Goal: Information Seeking & Learning: Learn about a topic

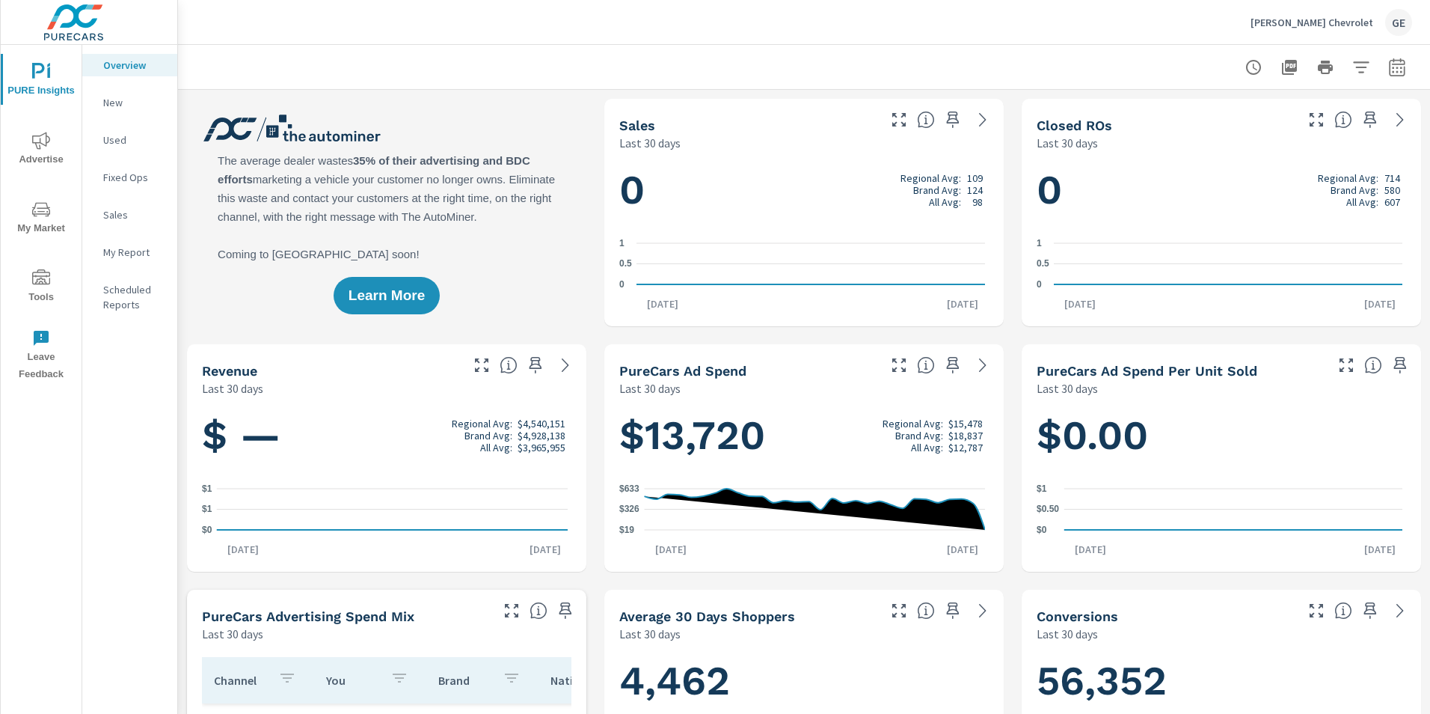
scroll to position [954, 0]
click at [1389, 71] on icon "button" at bounding box center [1397, 67] width 16 height 18
select select "Last 30 days"
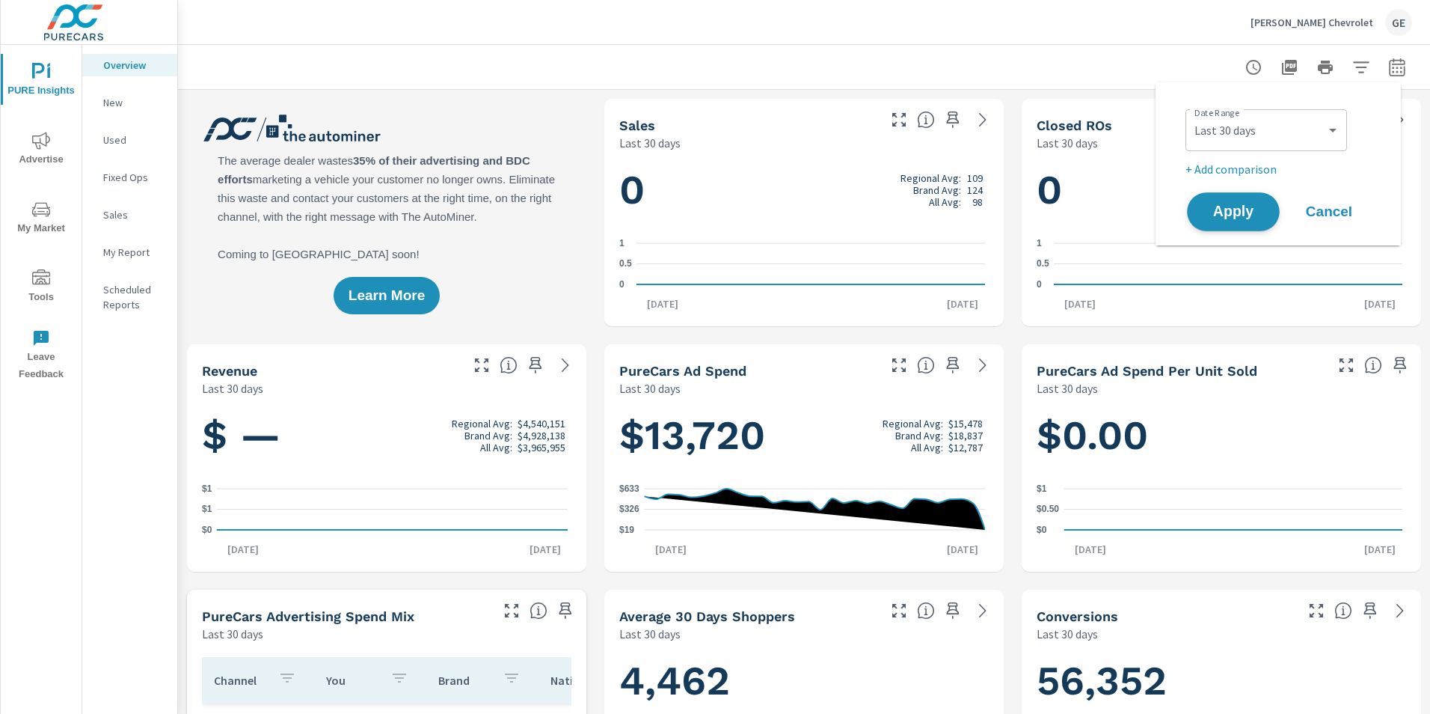
click at [1237, 209] on span "Apply" at bounding box center [1233, 212] width 61 height 14
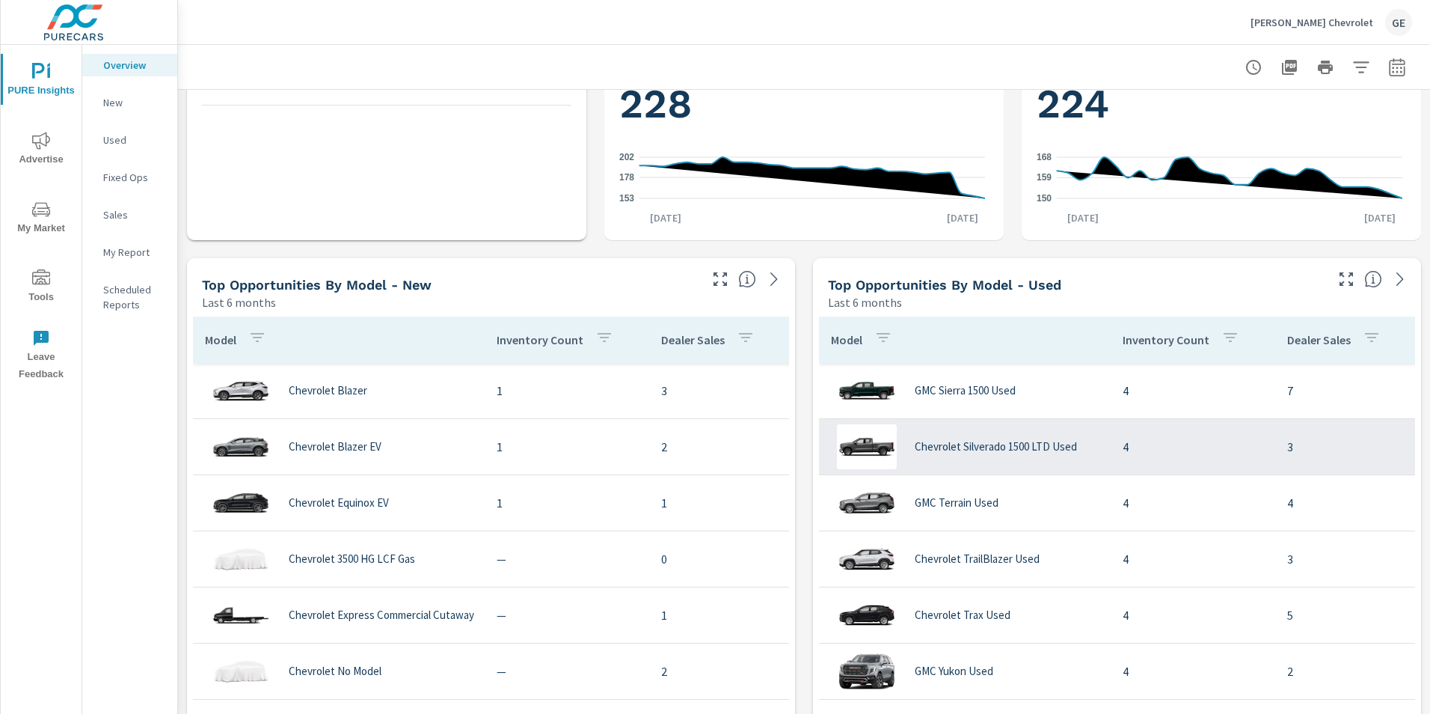
scroll to position [823, 0]
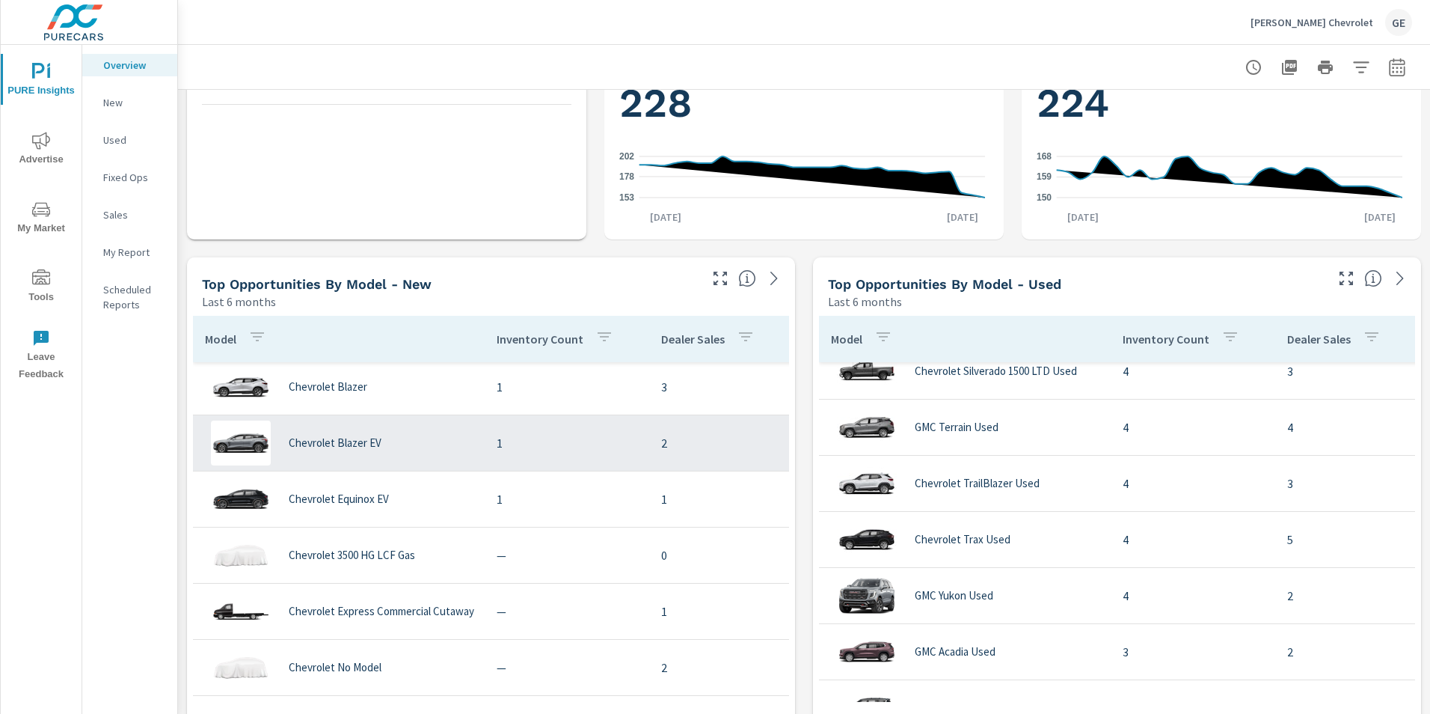
scroll to position [970, 0]
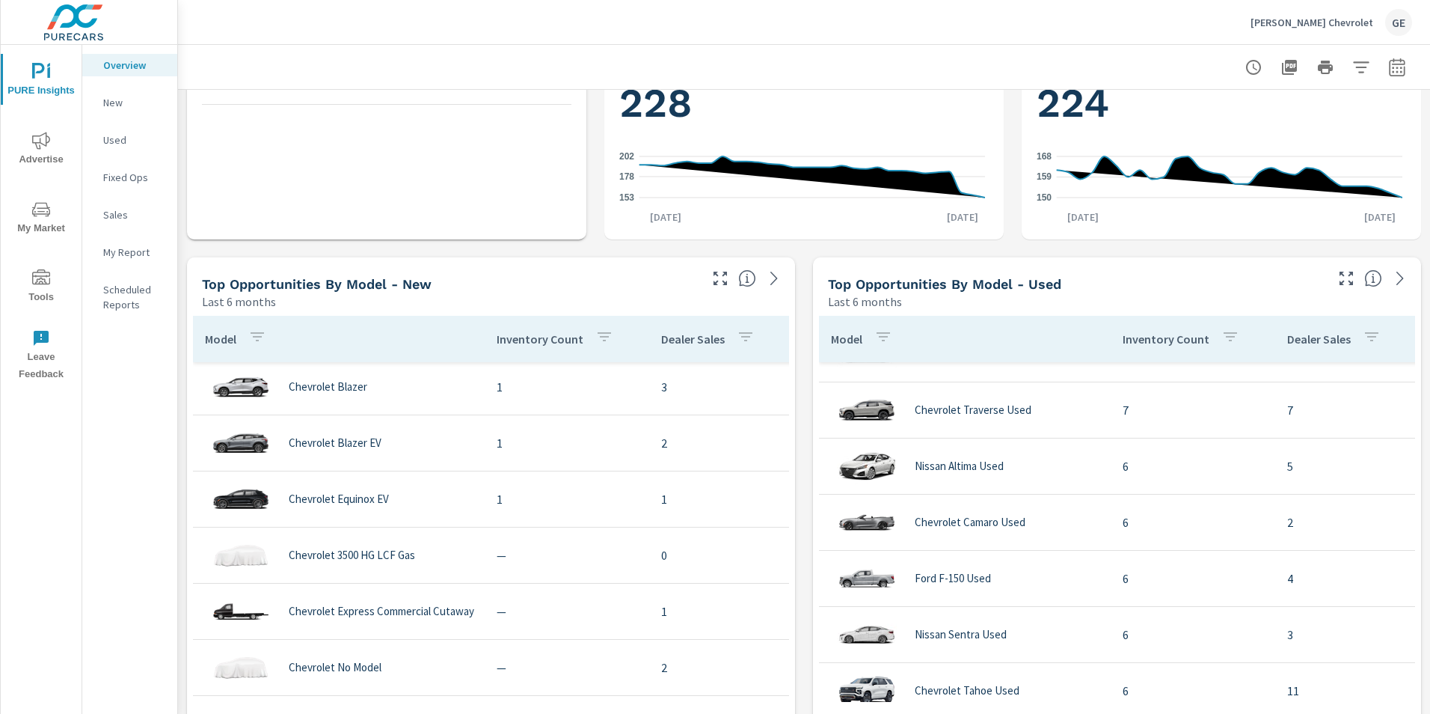
scroll to position [243, 0]
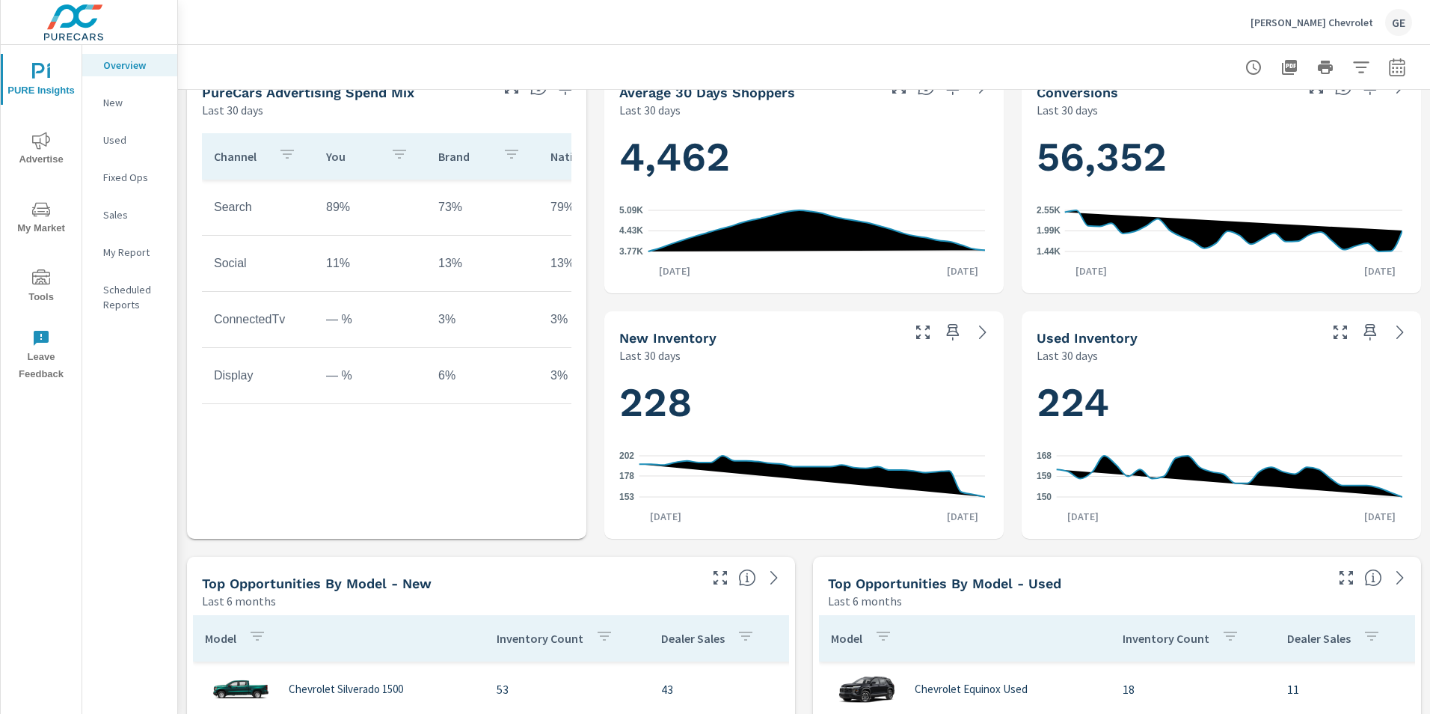
scroll to position [673, 0]
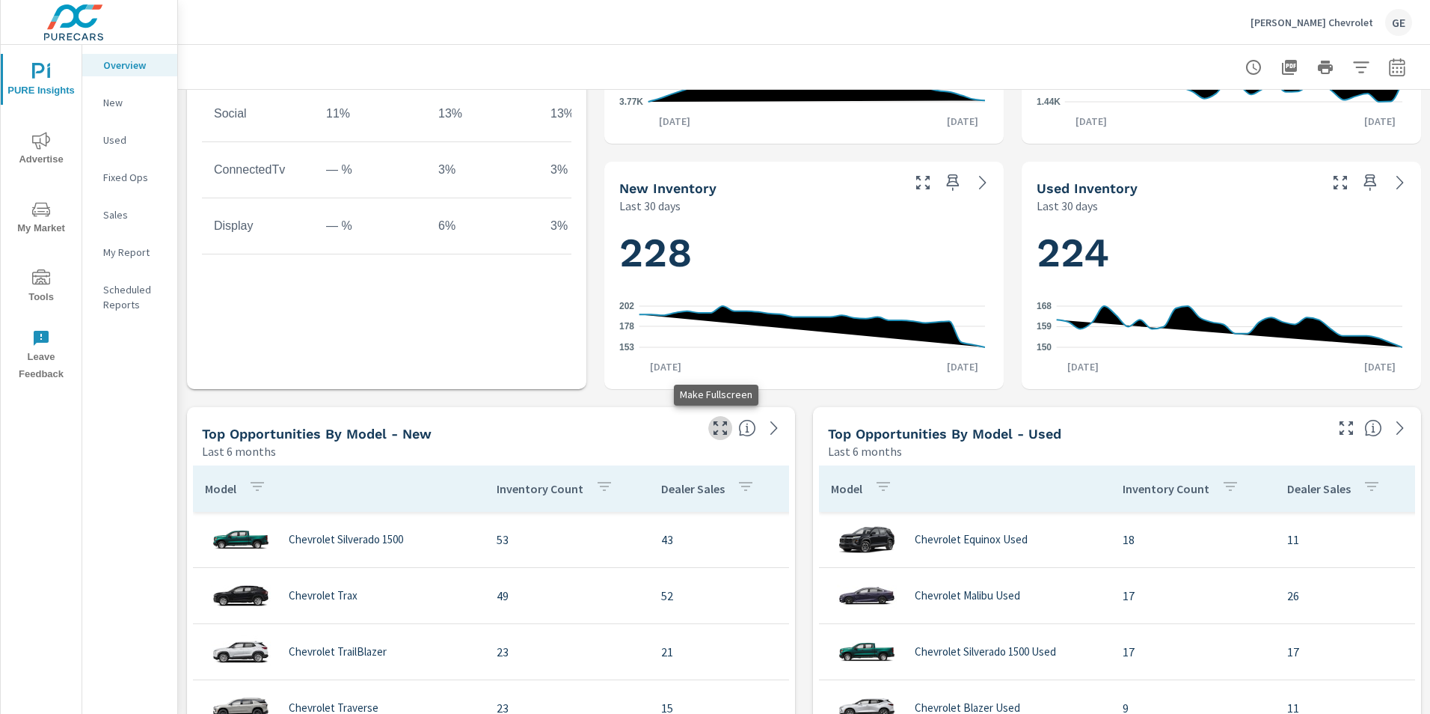
click at [712, 429] on icon "button" at bounding box center [720, 428] width 18 height 18
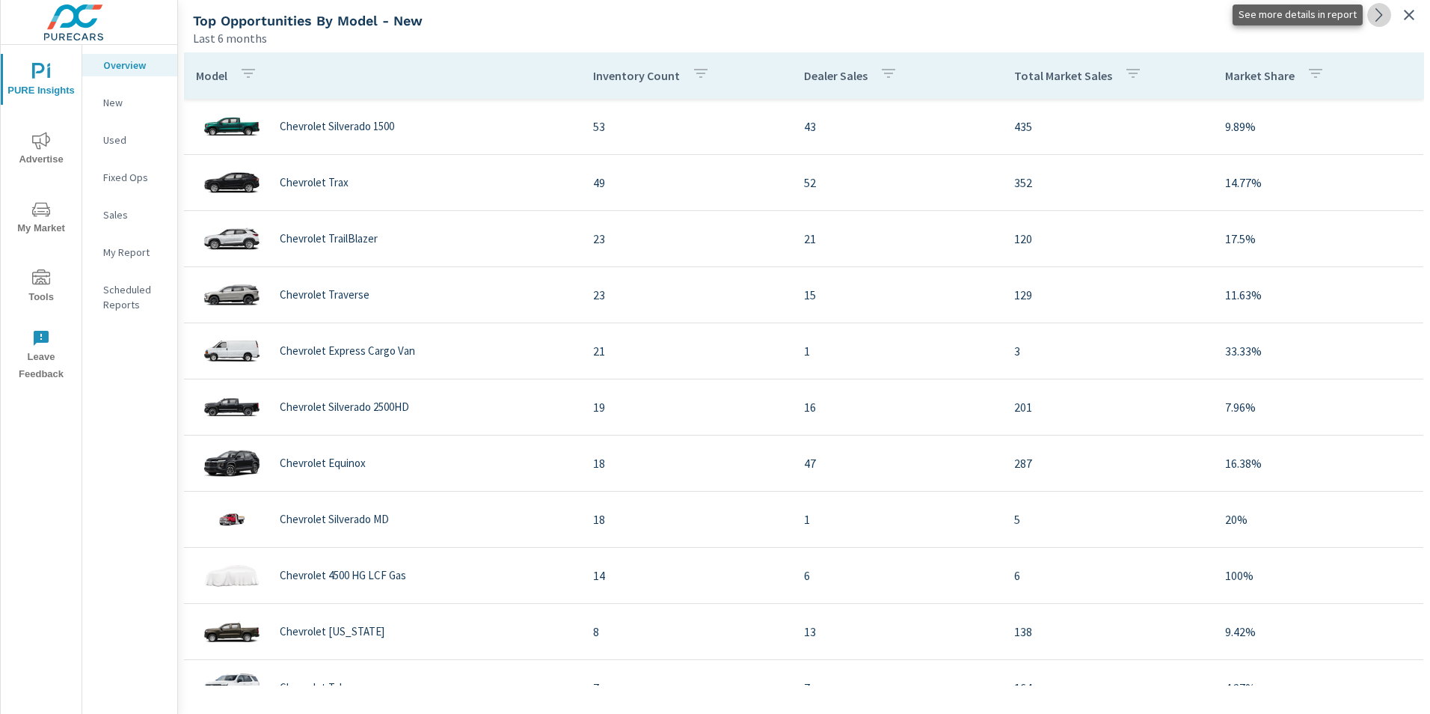
click at [1376, 20] on icon at bounding box center [1379, 14] width 7 height 13
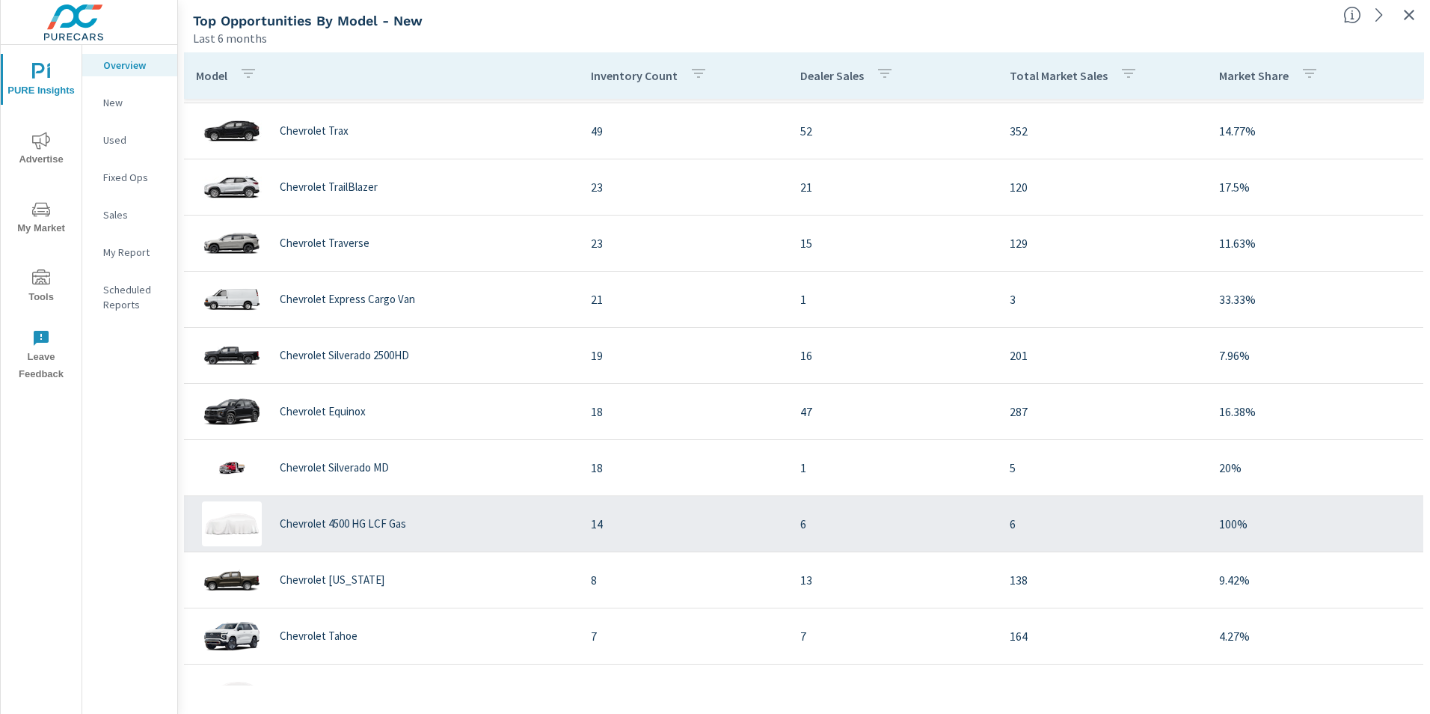
scroll to position [75, 0]
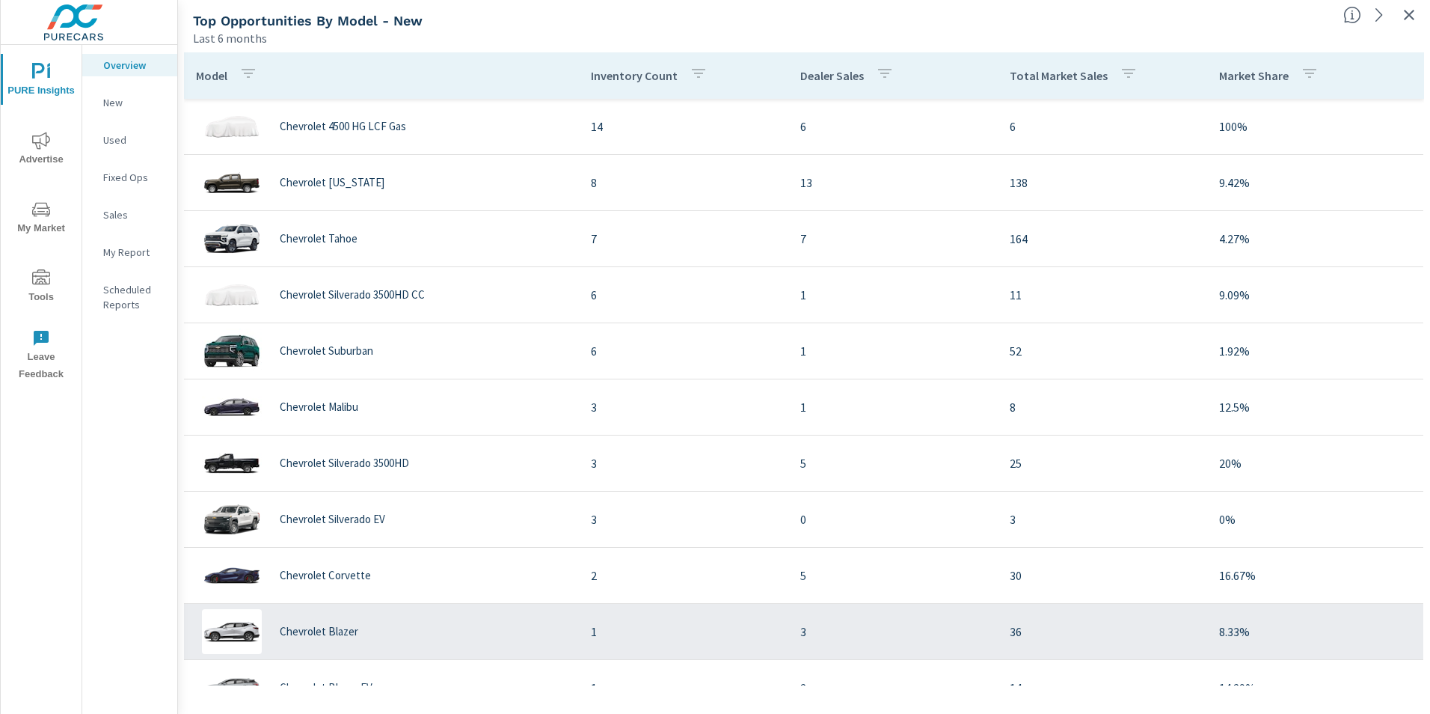
scroll to position [711, 0]
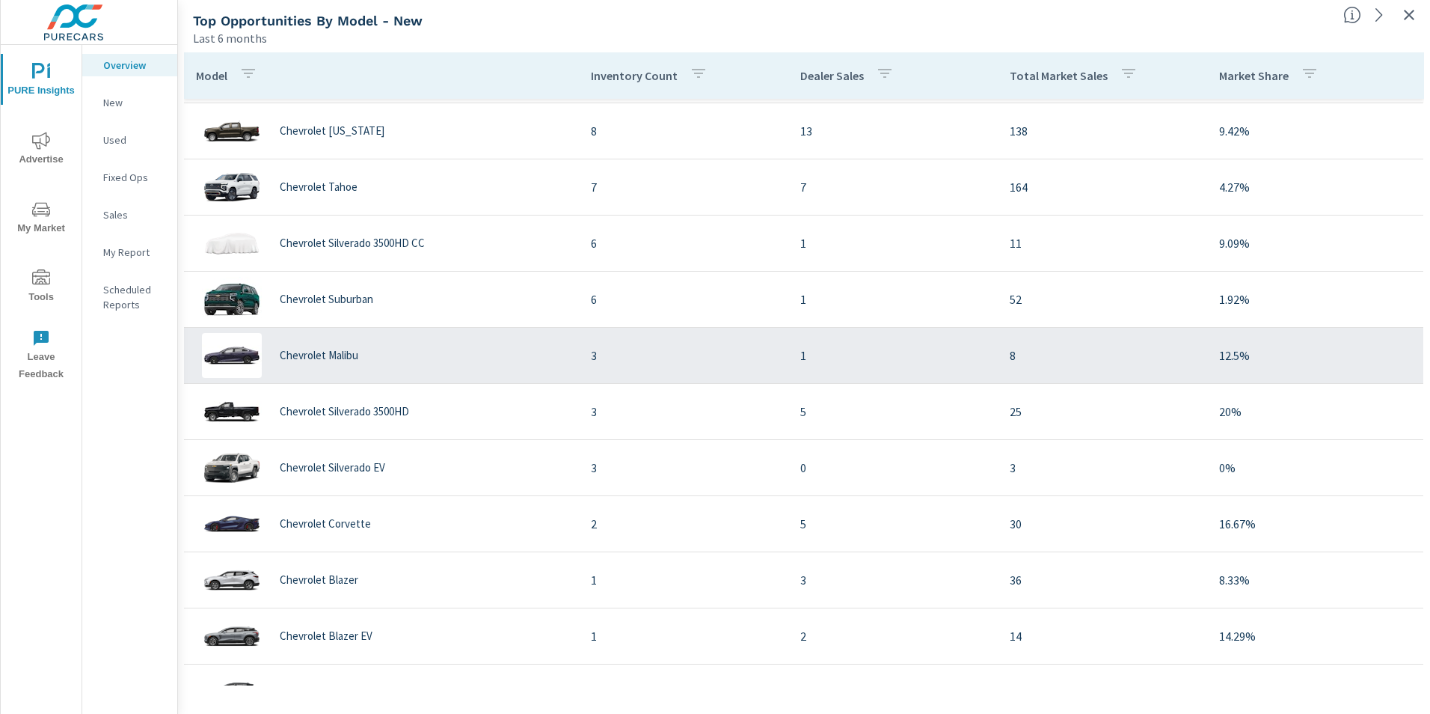
scroll to position [487, 0]
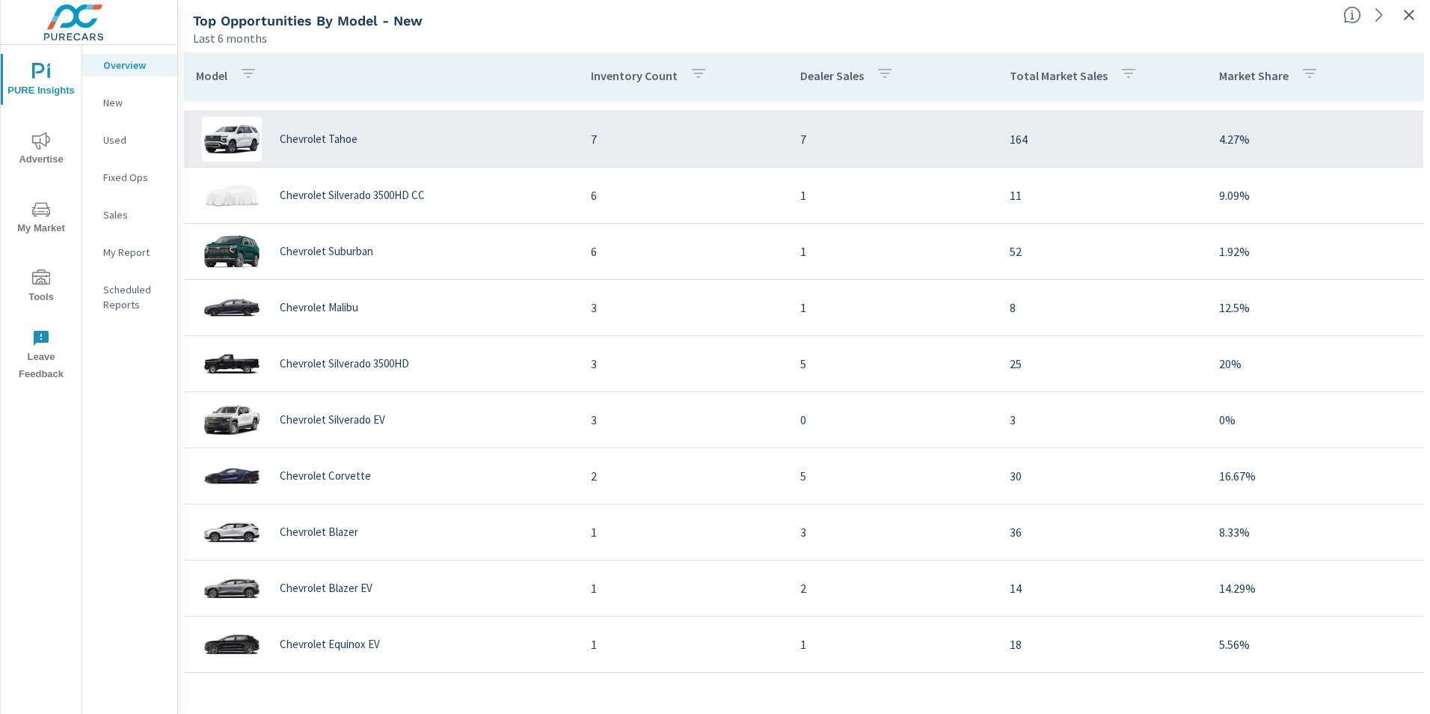
scroll to position [562, 0]
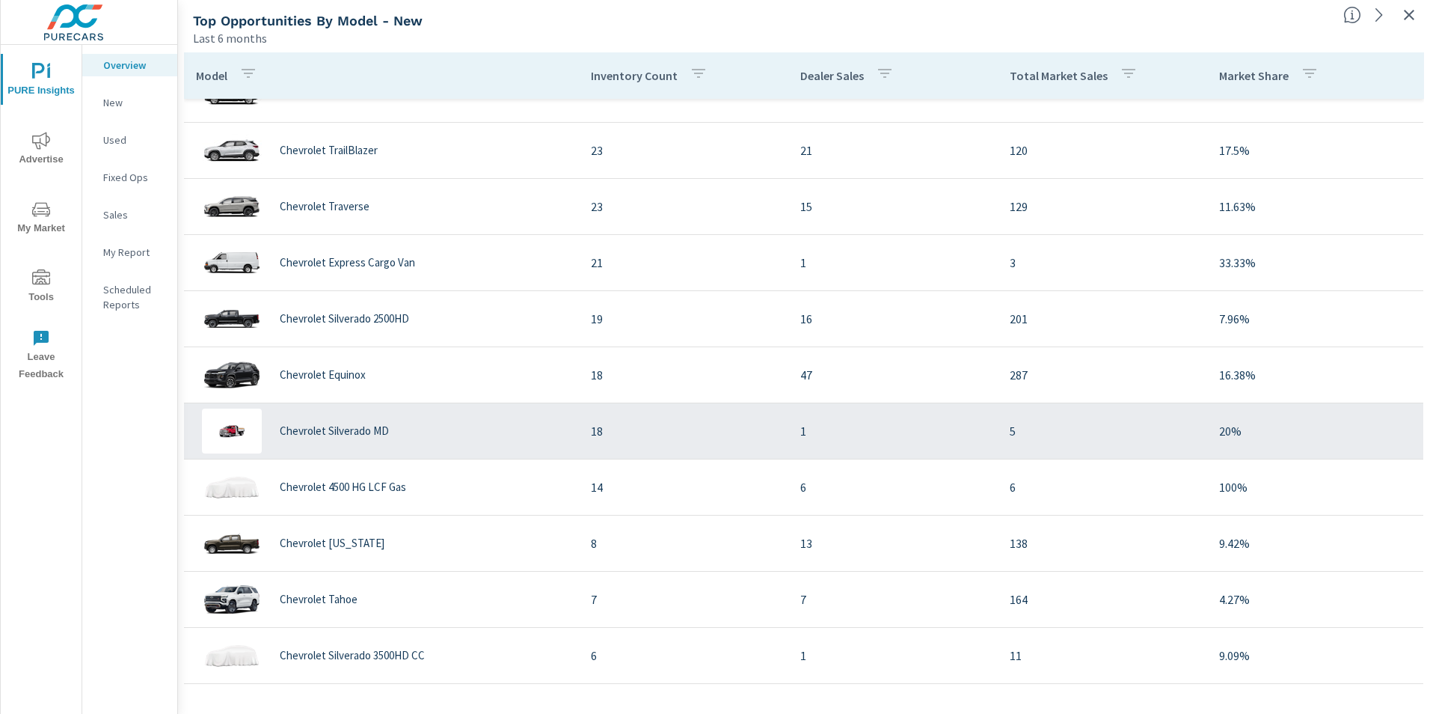
scroll to position [188, 0]
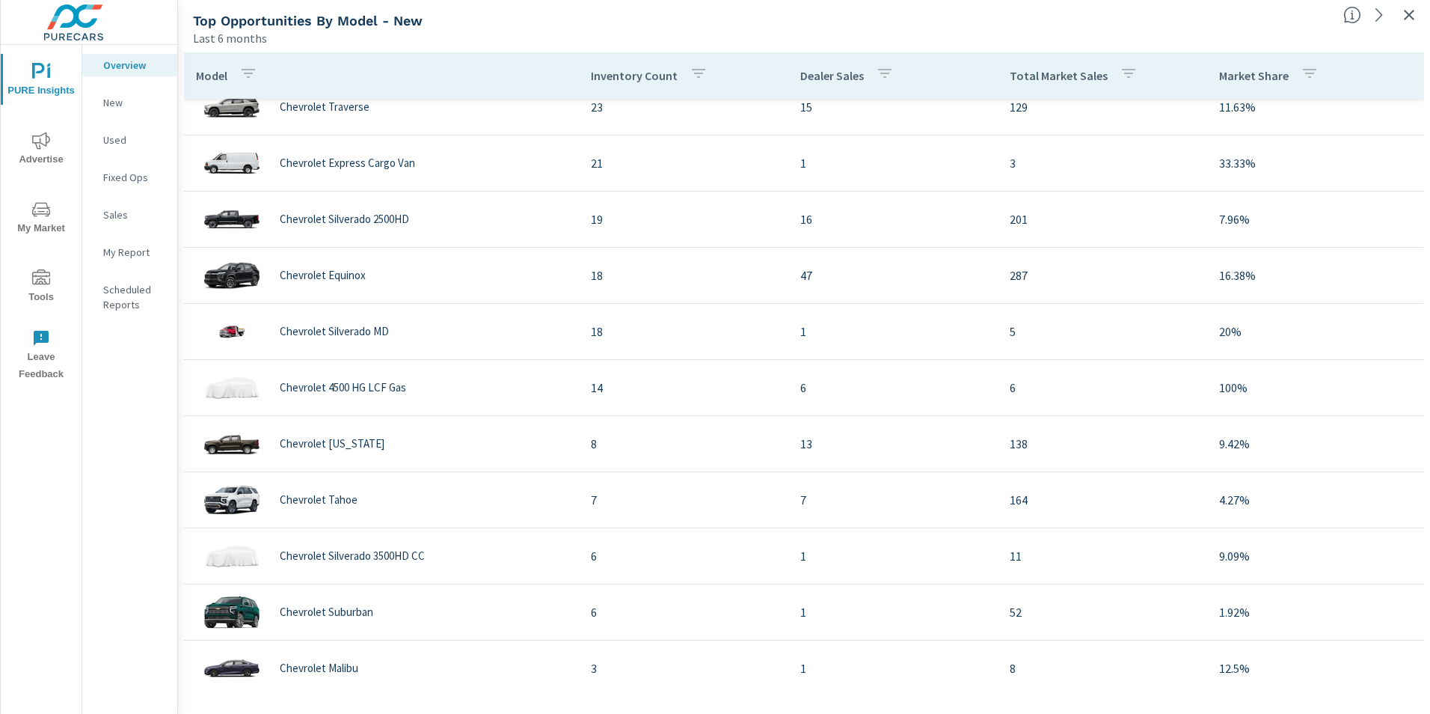
click at [111, 101] on p "New" at bounding box center [134, 102] width 62 height 15
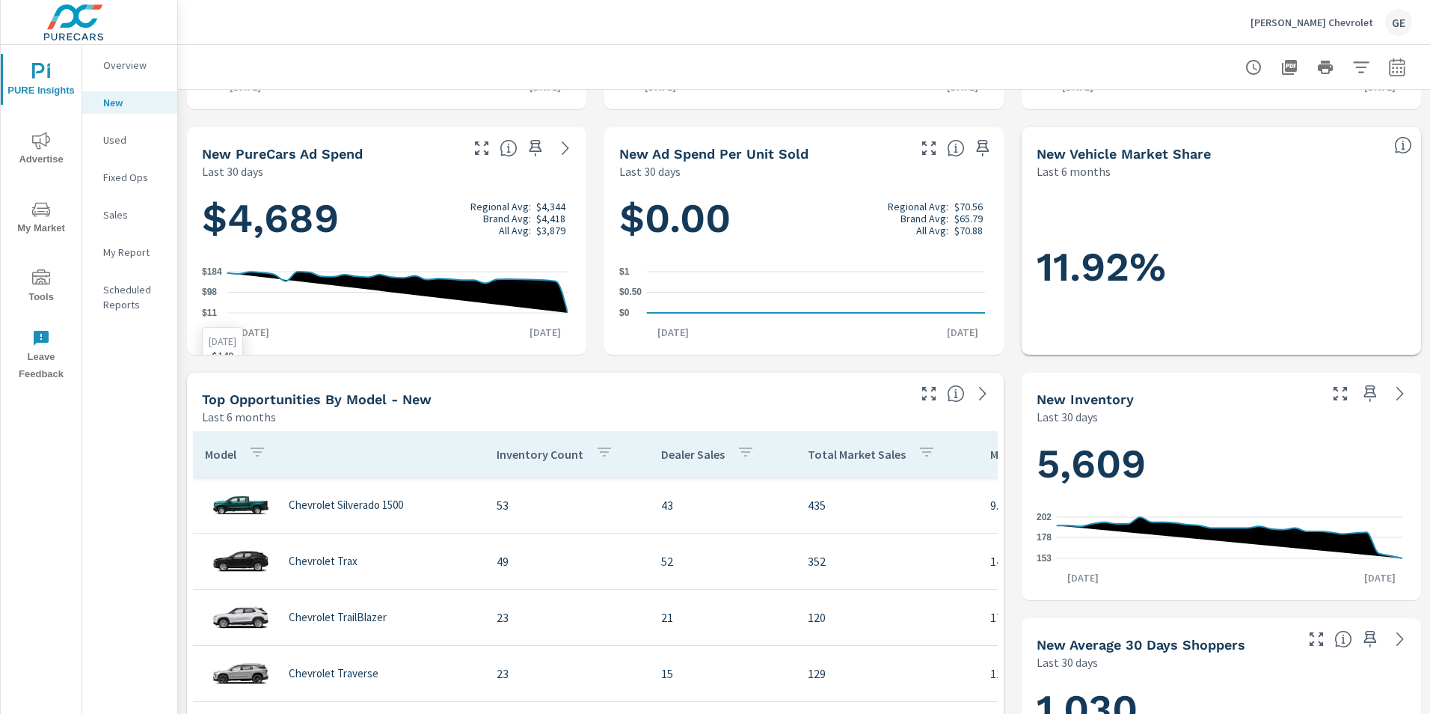
scroll to position [449, 0]
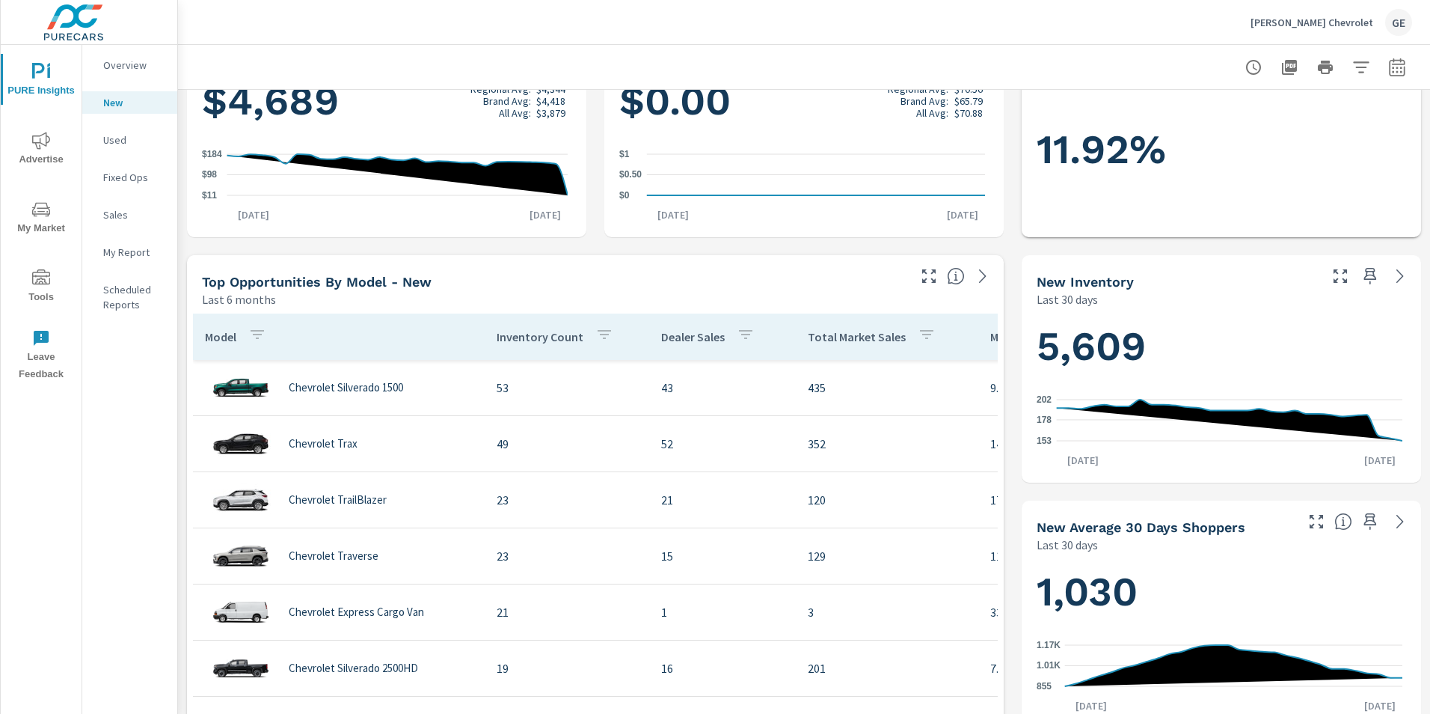
scroll to position [299, 0]
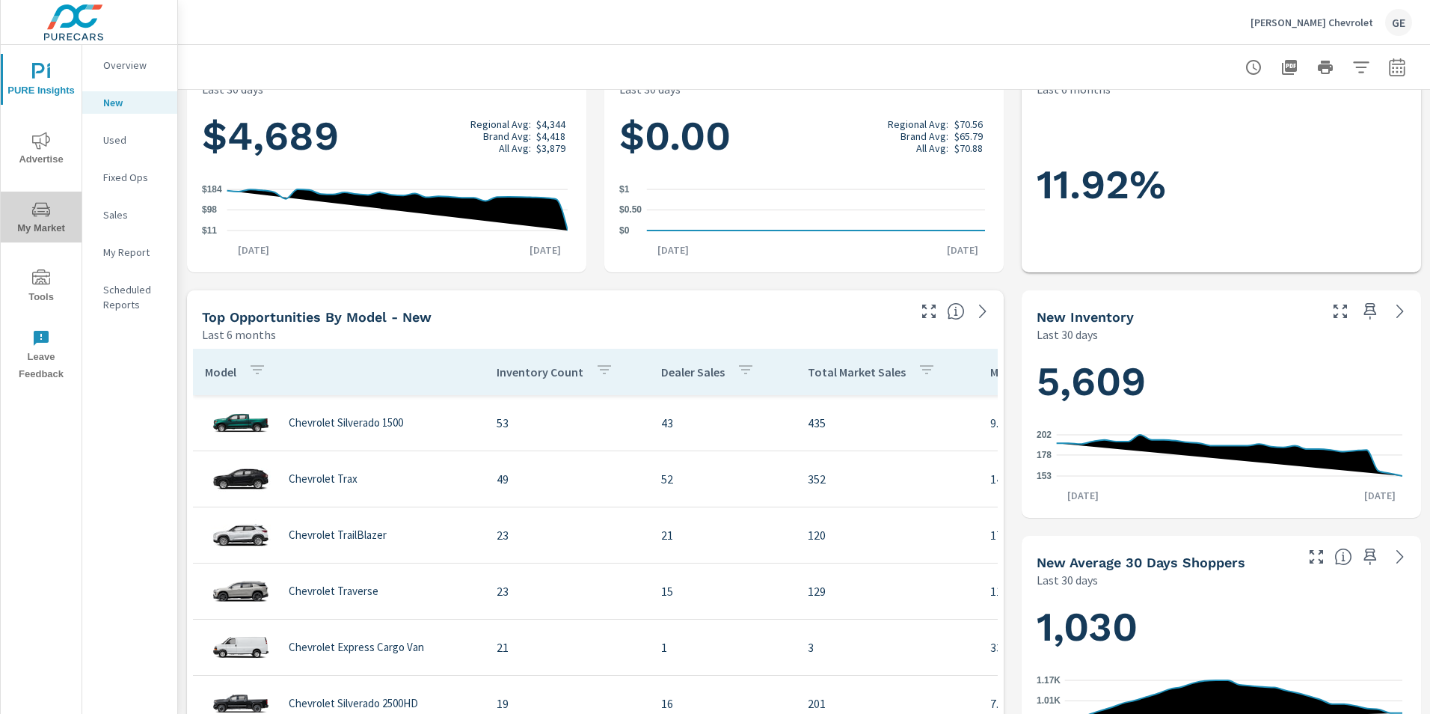
click at [47, 227] on span "My Market" at bounding box center [41, 218] width 72 height 37
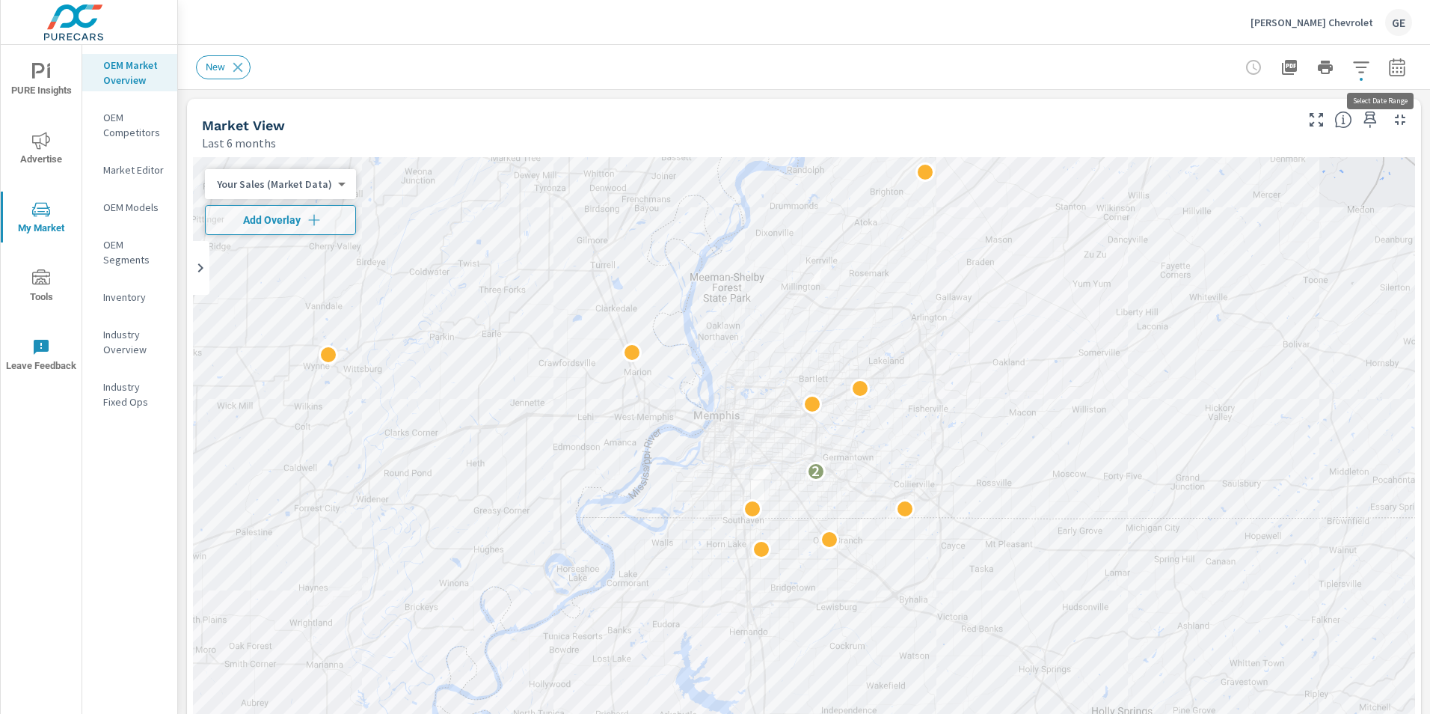
click at [1388, 74] on icon "button" at bounding box center [1397, 67] width 18 height 18
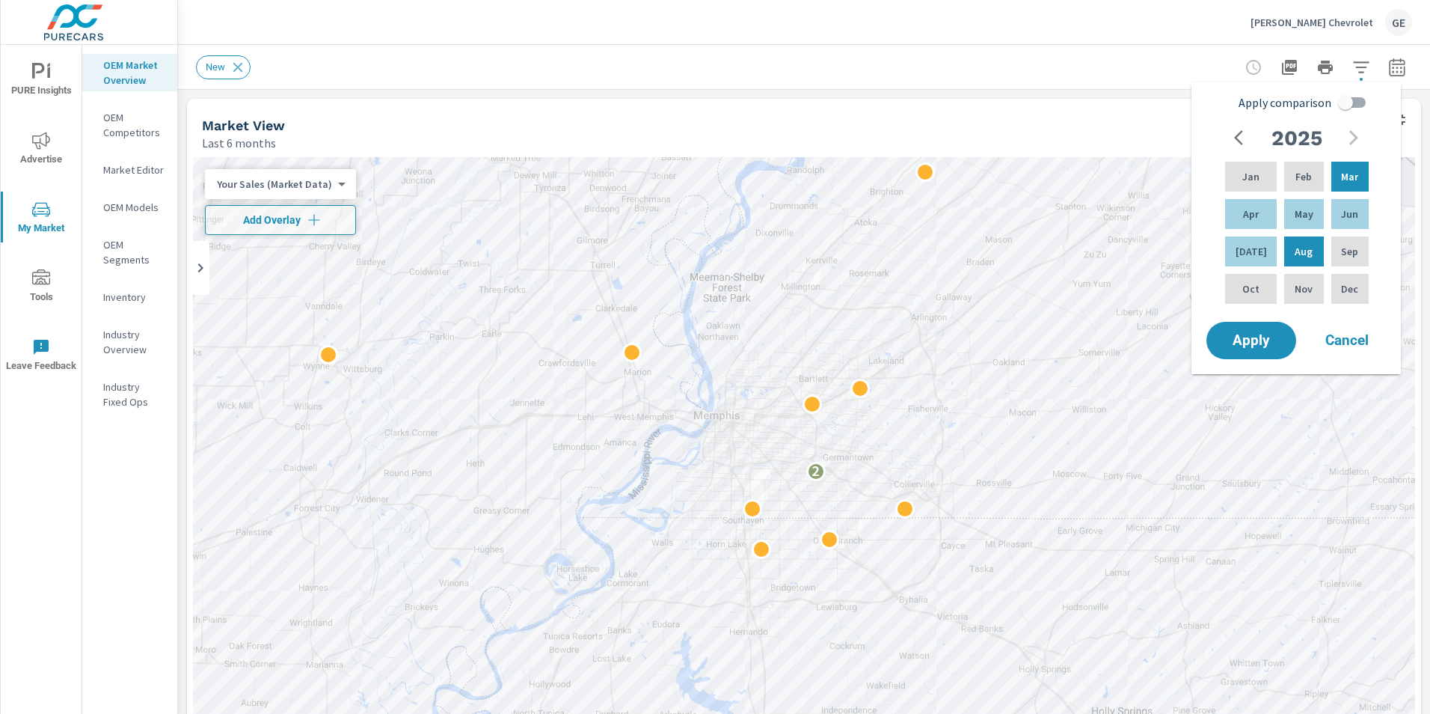
click at [1350, 101] on input "Apply comparison" at bounding box center [1345, 102] width 85 height 28
checkbox input "true"
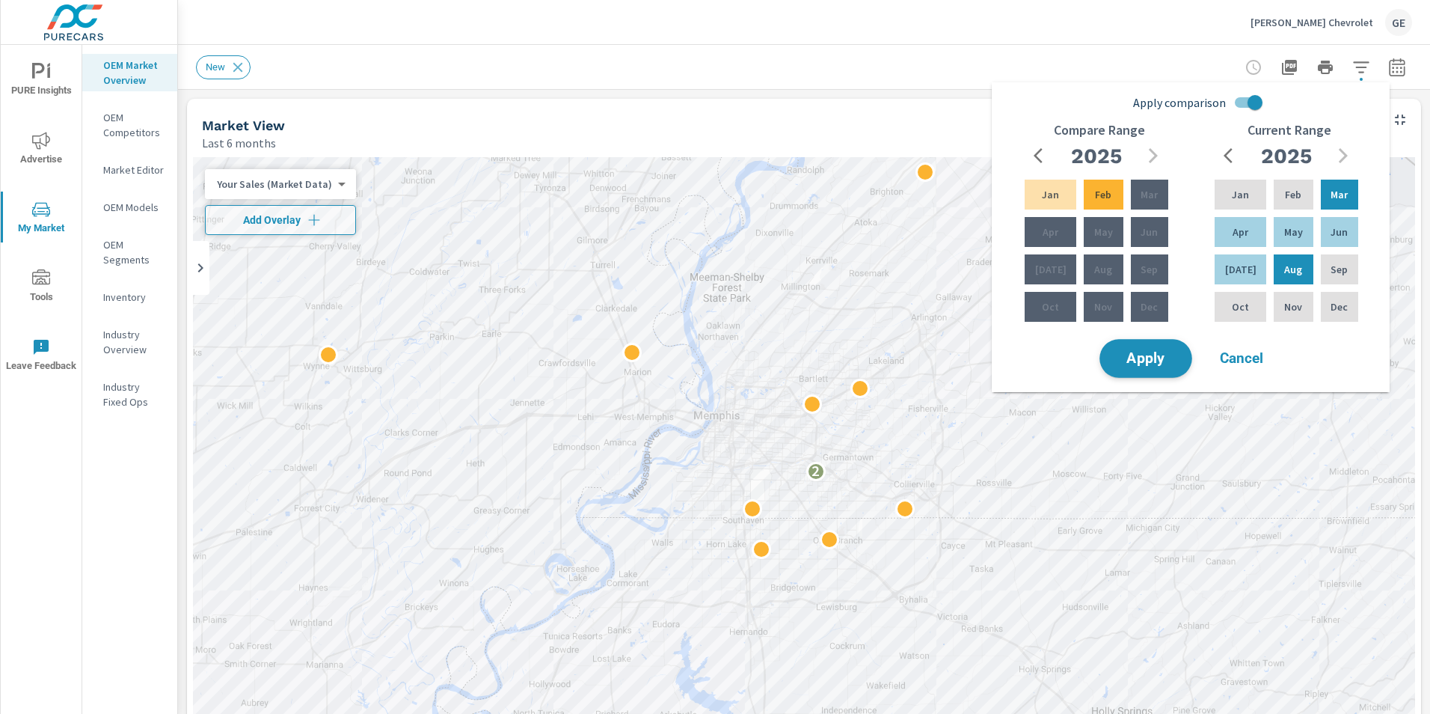
click at [1161, 357] on span "Apply" at bounding box center [1145, 359] width 61 height 14
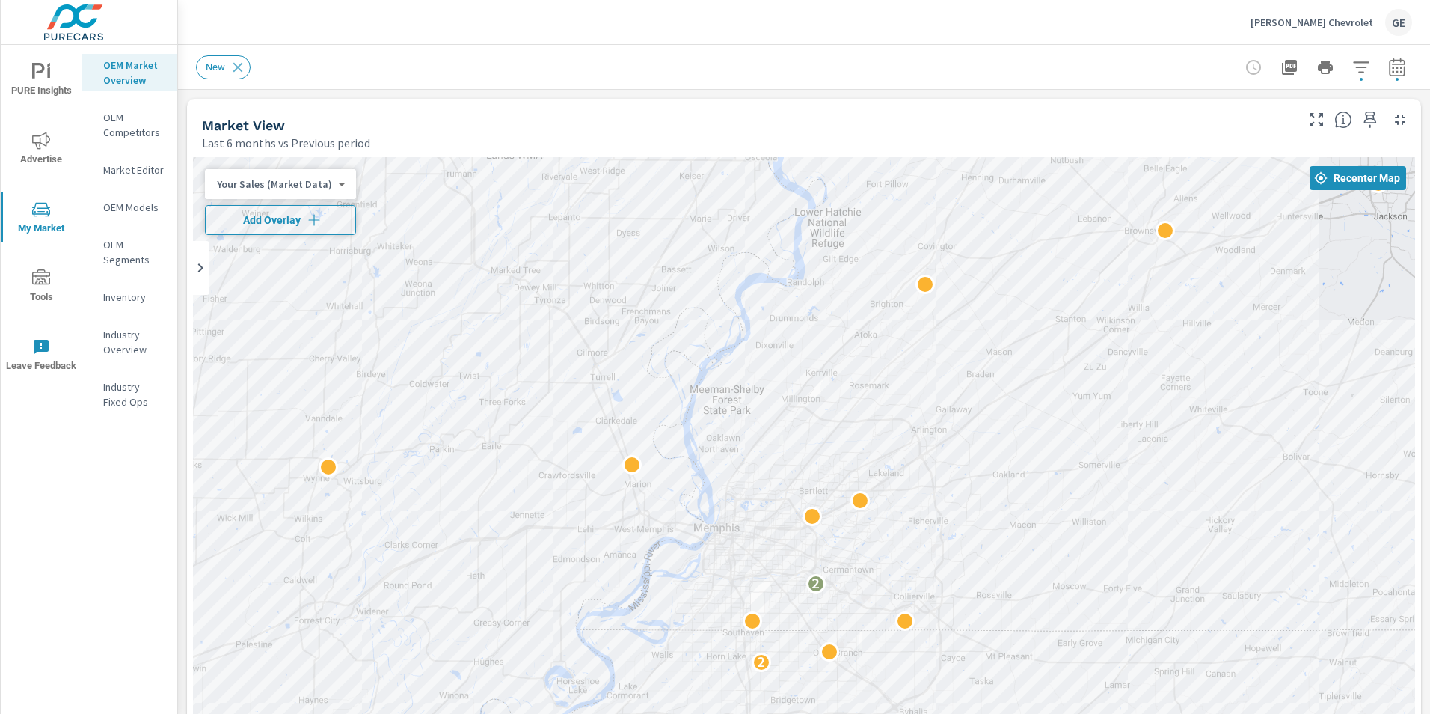
click at [308, 215] on icon "button" at bounding box center [314, 219] width 15 height 15
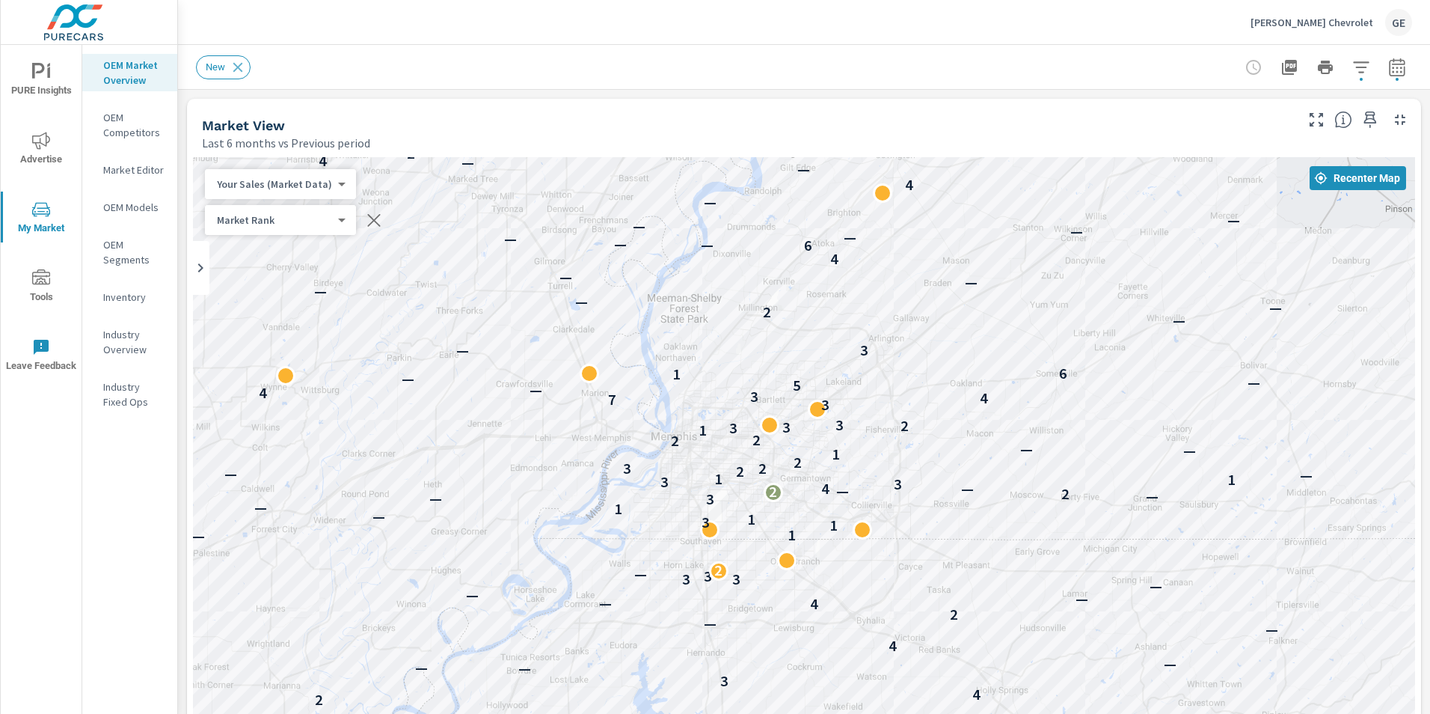
drag, startPoint x: 977, startPoint y: 501, endPoint x: 947, endPoint y: 427, distance: 79.9
click at [947, 427] on div "— — — — — — — — 1 — — — — — — — — — — 2 — 2 4 3 — — — 4 — — 2 4 — — — — 3 3 3 —…" at bounding box center [804, 573] width 1222 height 832
click at [203, 263] on icon at bounding box center [201, 268] width 18 height 18
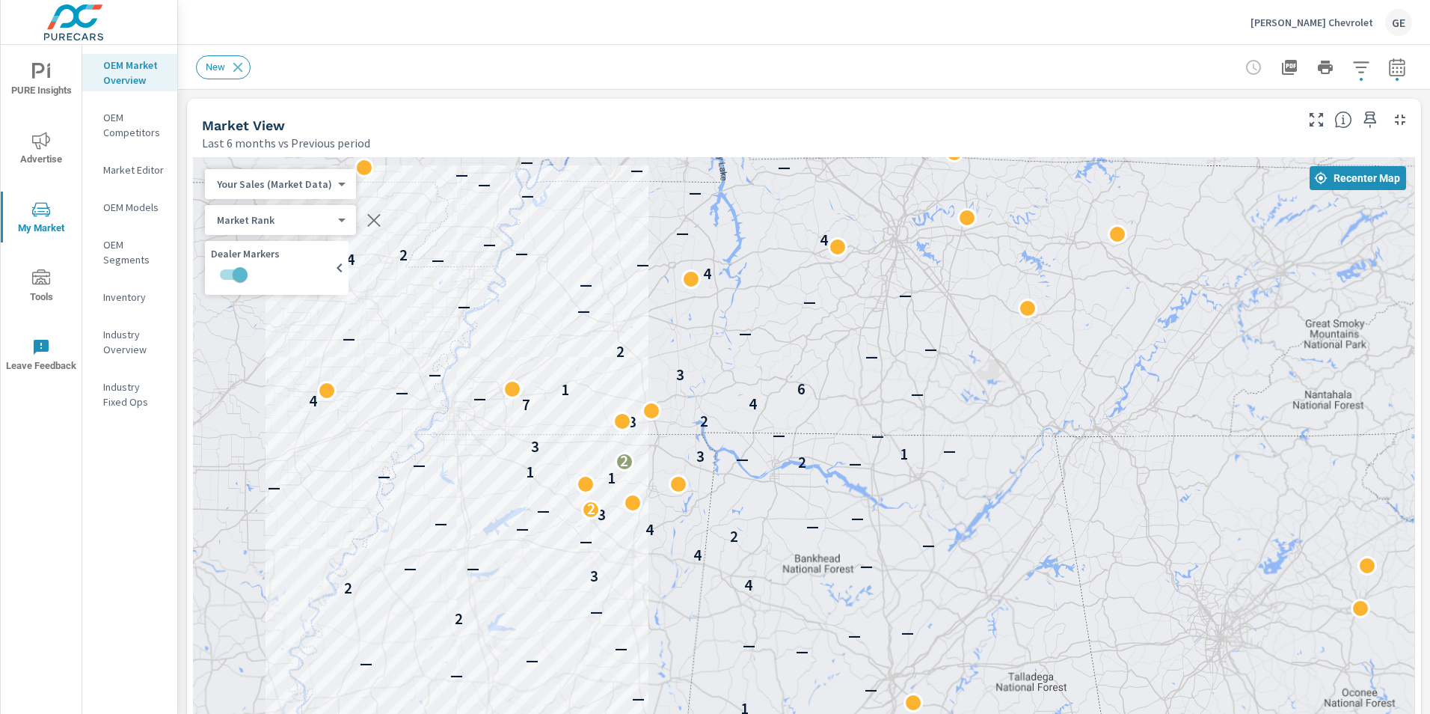
drag, startPoint x: 156, startPoint y: 488, endPoint x: 184, endPoint y: 484, distance: 28.0
click at [157, 488] on div "OEM Market Overview OEM Competitors Market Editor OEM Models OEM Segments Inven…" at bounding box center [129, 379] width 95 height 669
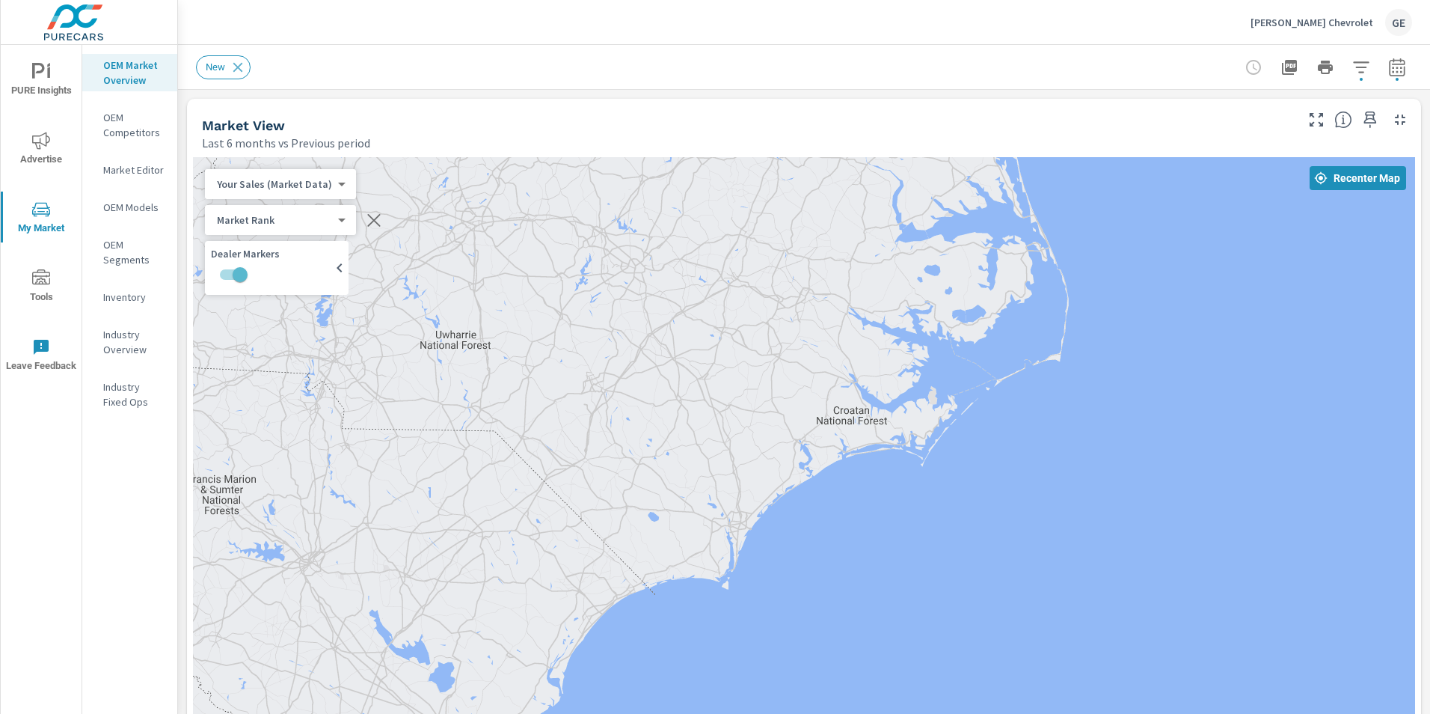
drag, startPoint x: 940, startPoint y: 594, endPoint x: 1364, endPoint y: 462, distance: 443.6
click at [1424, 470] on div "Market Overview Chuck Hutton Chevrolet Report date range: Mar 01, 2025 - Aug 31…" at bounding box center [804, 379] width 1252 height 669
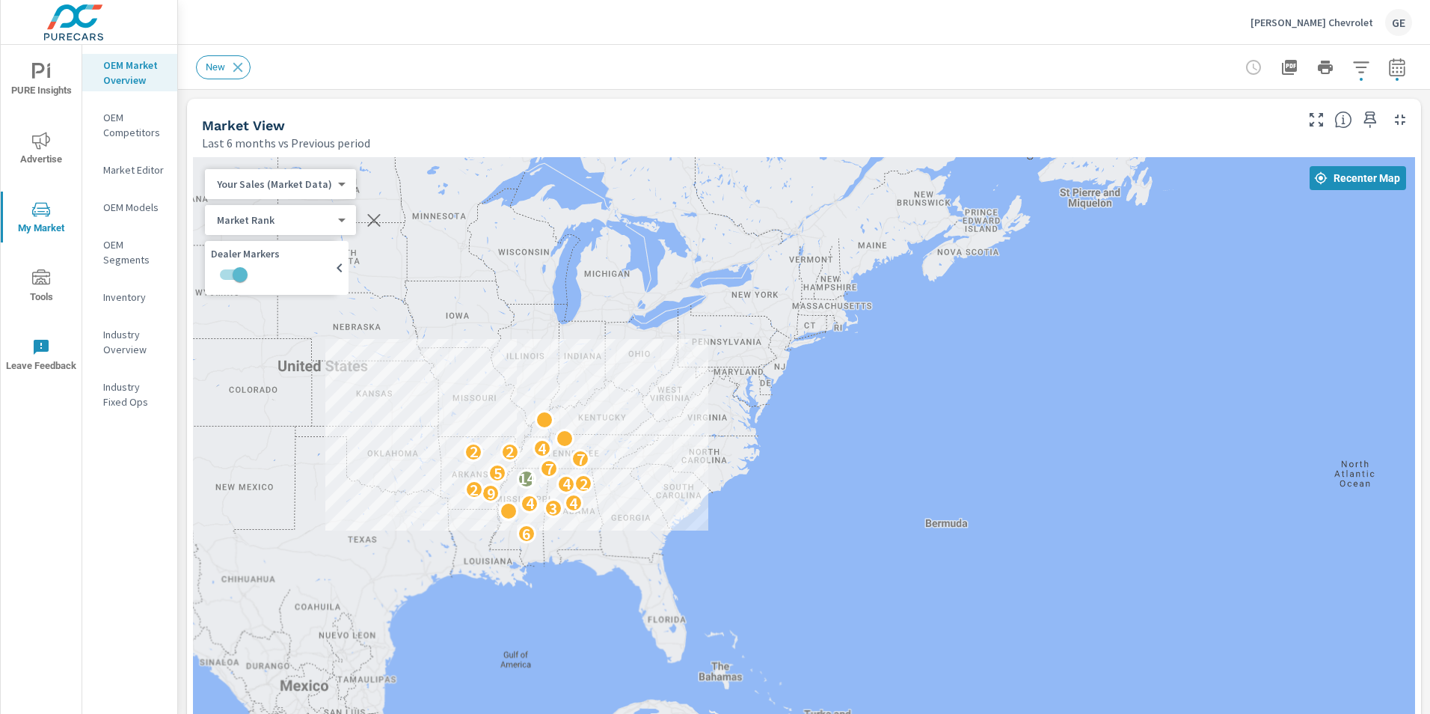
click at [518, 500] on div at bounding box center [527, 493] width 19 height 19
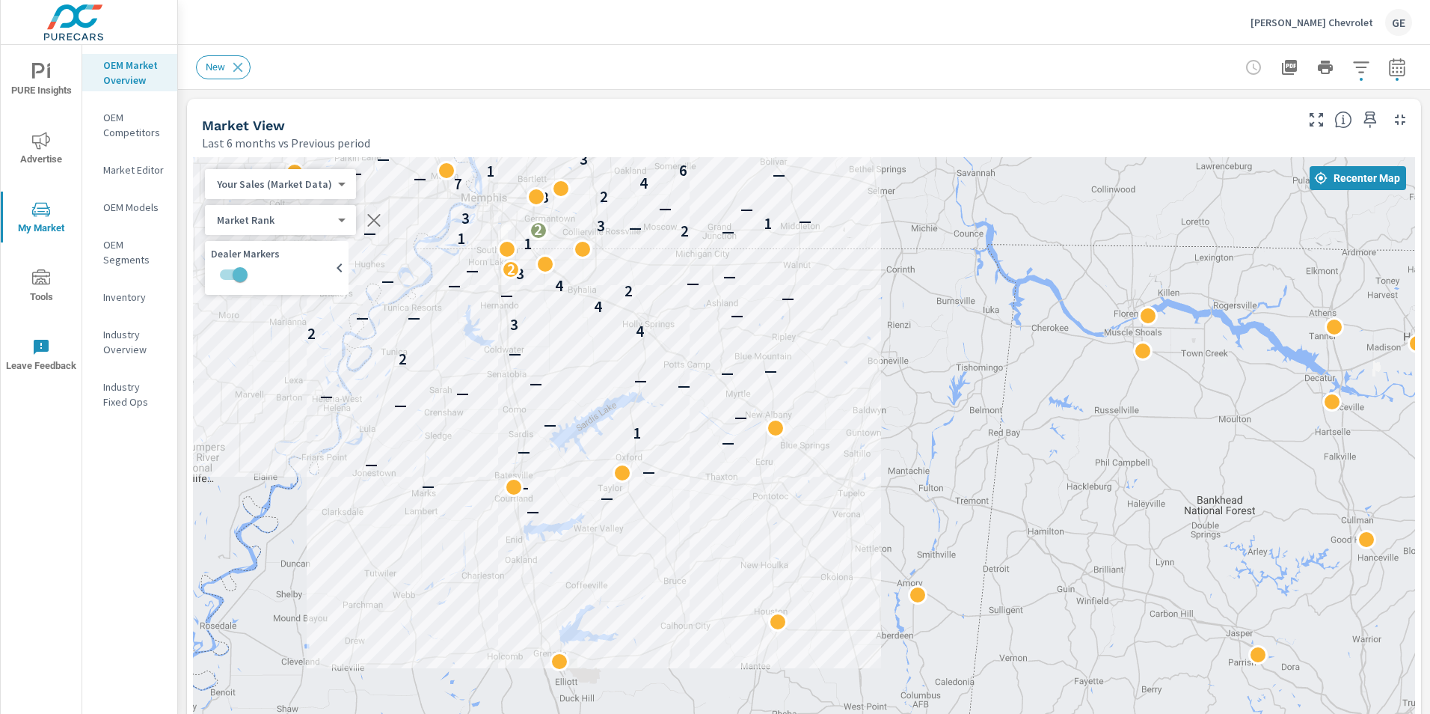
drag, startPoint x: 551, startPoint y: 485, endPoint x: 653, endPoint y: 752, distance: 285.8
click at [653, 713] on html "PURE Insights Advertise My Market Tools Leave Feedback OEM Market Overview OEM …" at bounding box center [715, 357] width 1430 height 714
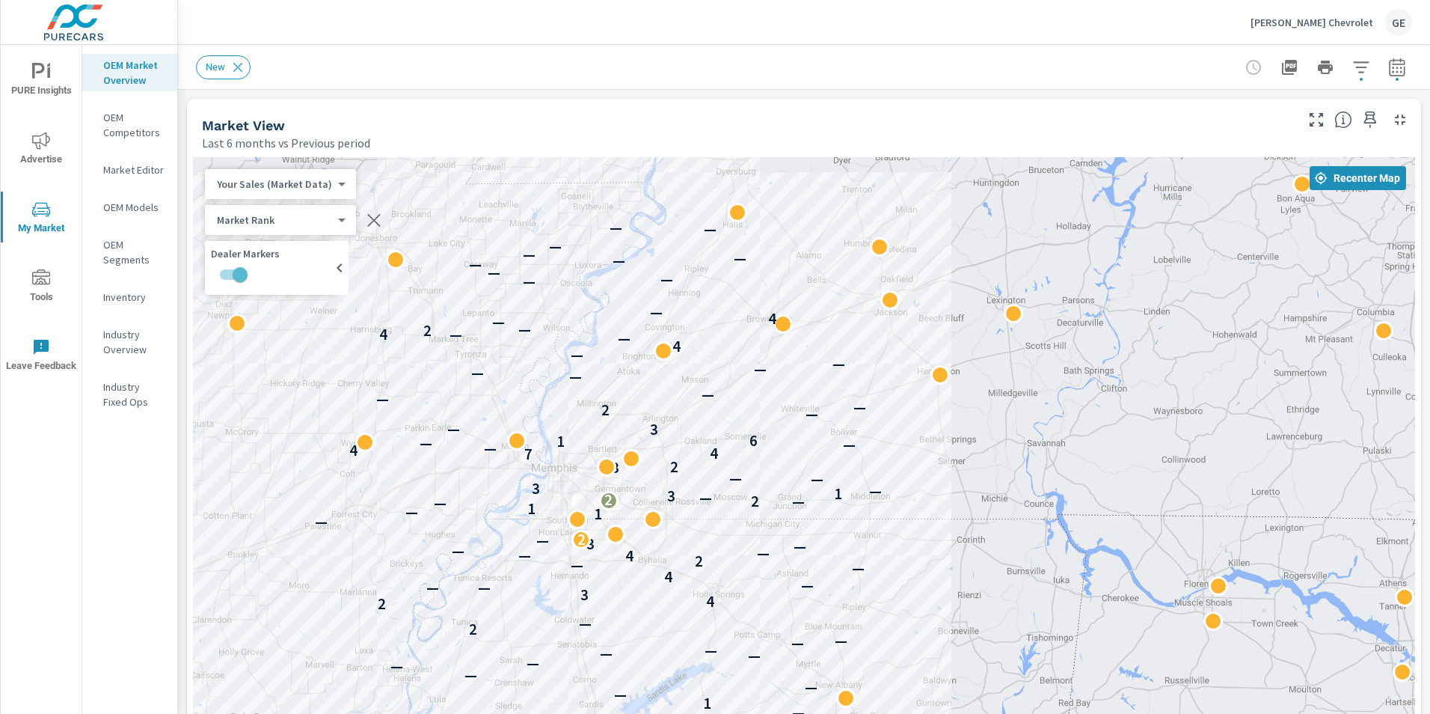
drag, startPoint x: 572, startPoint y: 387, endPoint x: 650, endPoint y: 672, distance: 295.6
click at [650, 672] on div "— — — — — — — — 1 — — — — — — — — — — 2 — 2 4 3 — — — 4 — — 2 4 — — — — 3 — 2 —…" at bounding box center [804, 573] width 1222 height 832
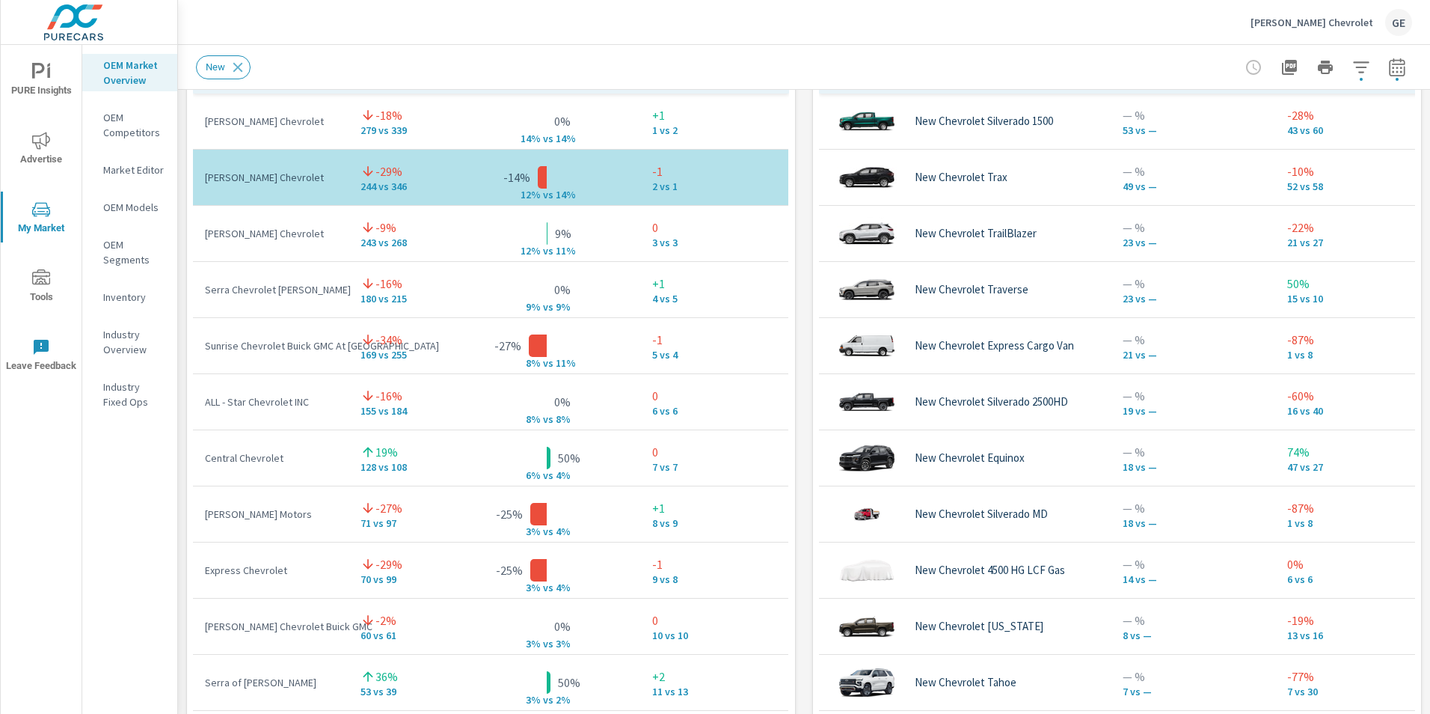
scroll to position [1938, 0]
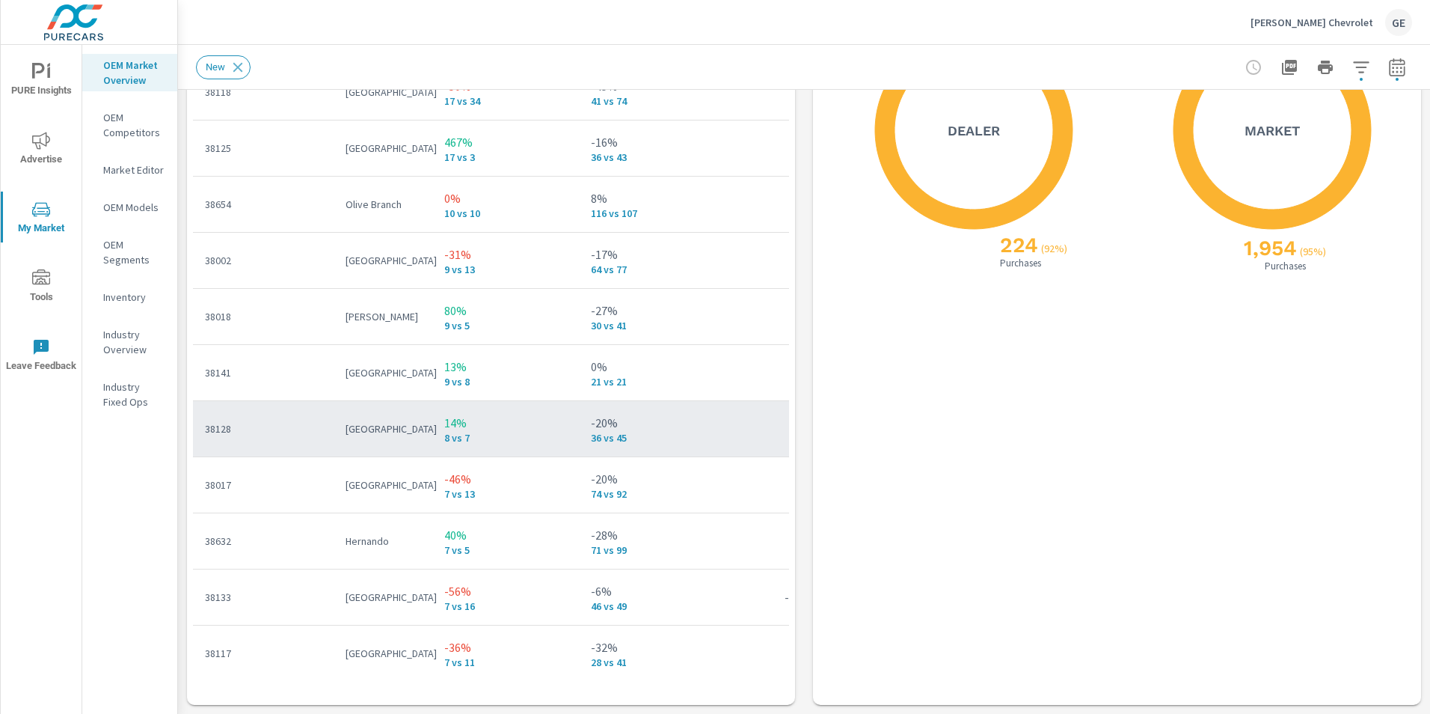
scroll to position [3, 0]
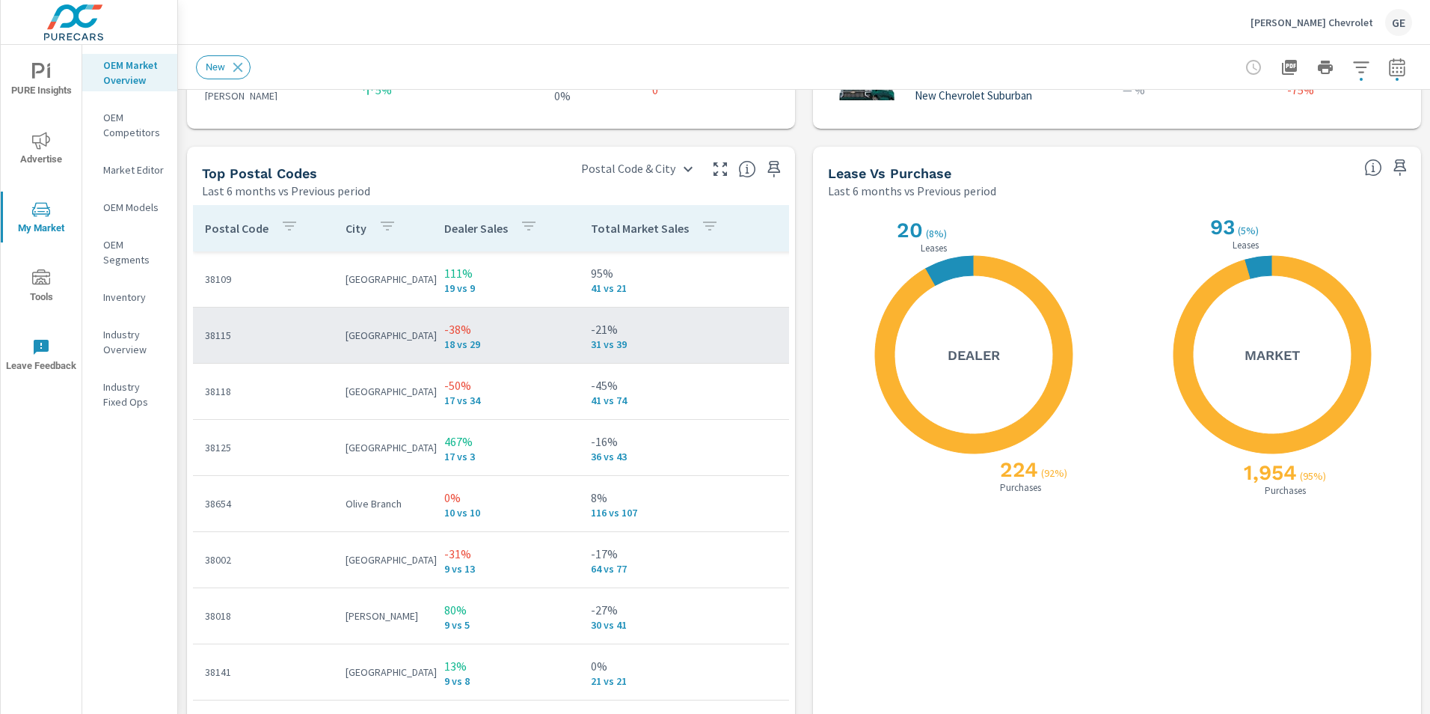
scroll to position [1638, 0]
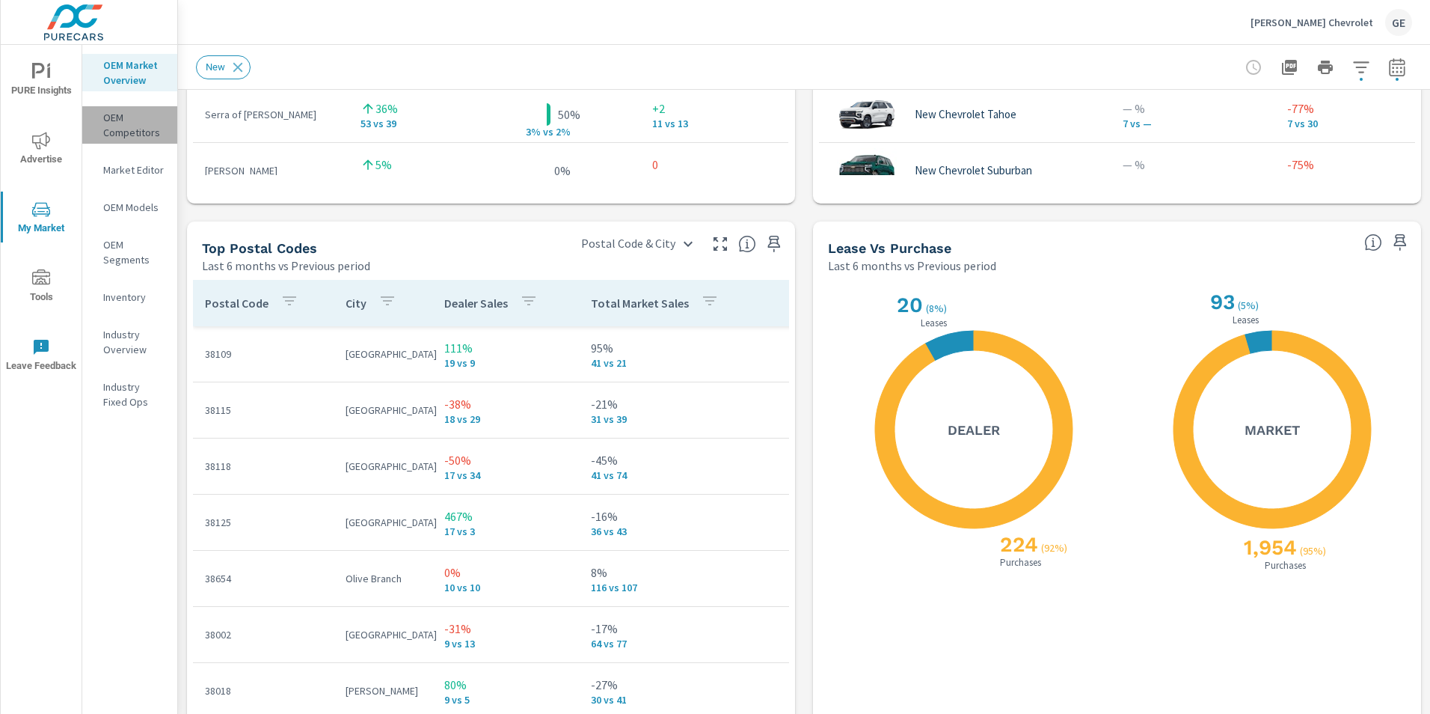
click at [120, 122] on p "OEM Competitors" at bounding box center [134, 125] width 62 height 30
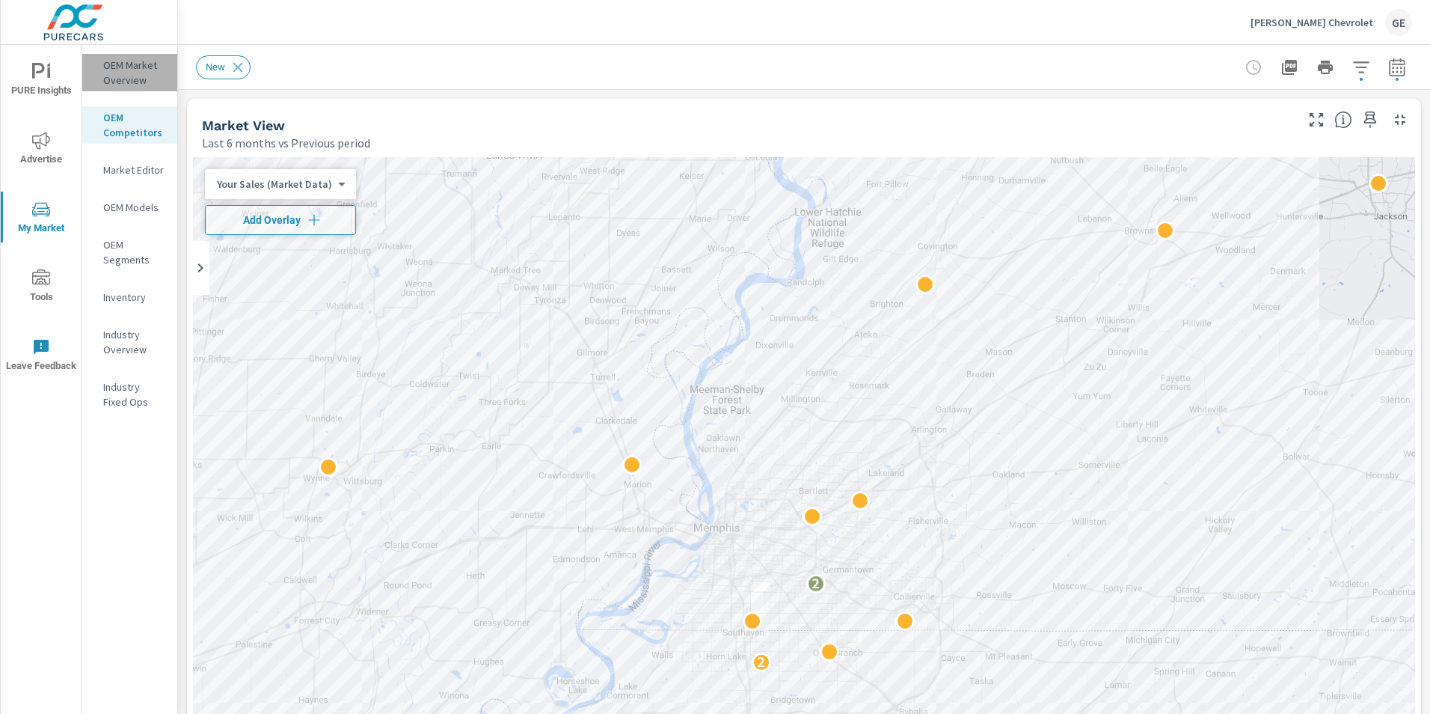
click at [119, 81] on p "OEM Market Overview" at bounding box center [134, 73] width 62 height 30
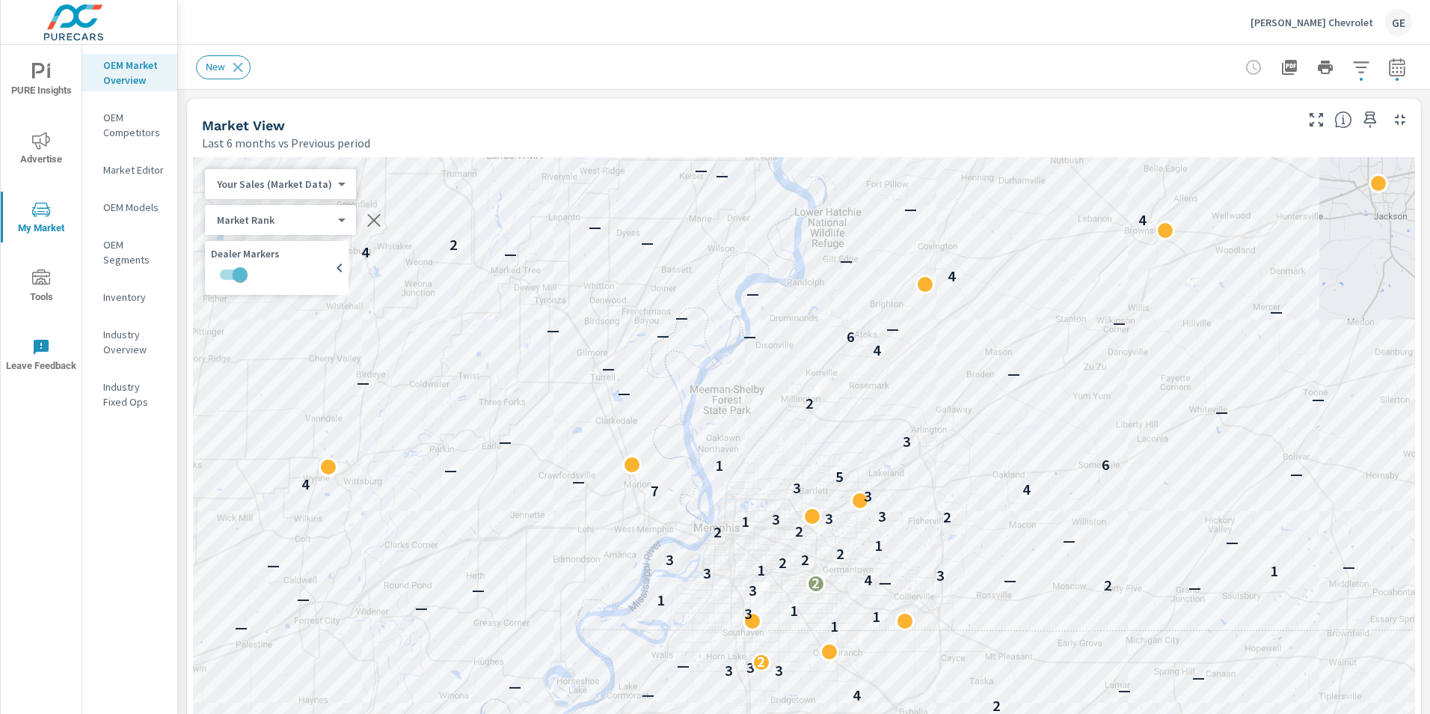
click at [144, 166] on p "Market Editor" at bounding box center [134, 169] width 62 height 15
